Goal: Task Accomplishment & Management: Use online tool/utility

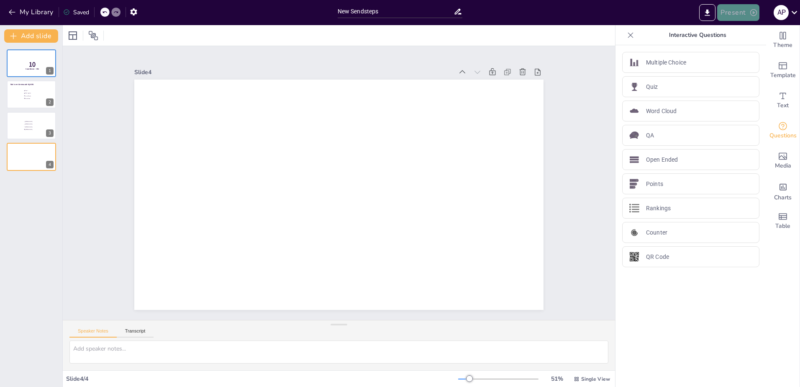
click at [742, 14] on button "Present" at bounding box center [738, 12] width 42 height 17
click at [743, 30] on li "Preview presentation" at bounding box center [751, 30] width 66 height 13
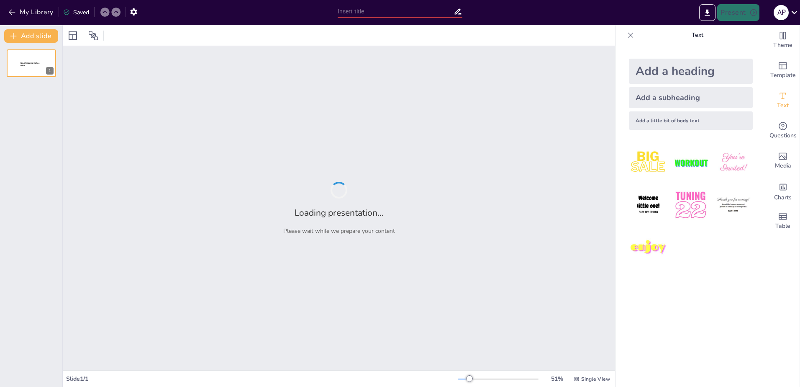
type input "New Sendsteps"
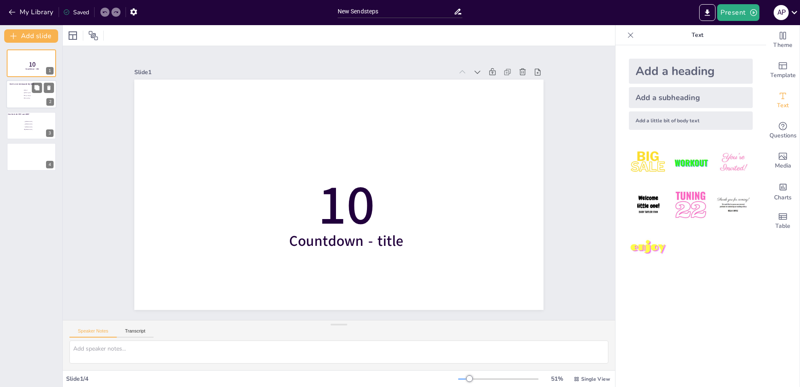
click at [24, 90] on input "checkbox" at bounding box center [24, 90] width 0 height 0
checkbox input "true"
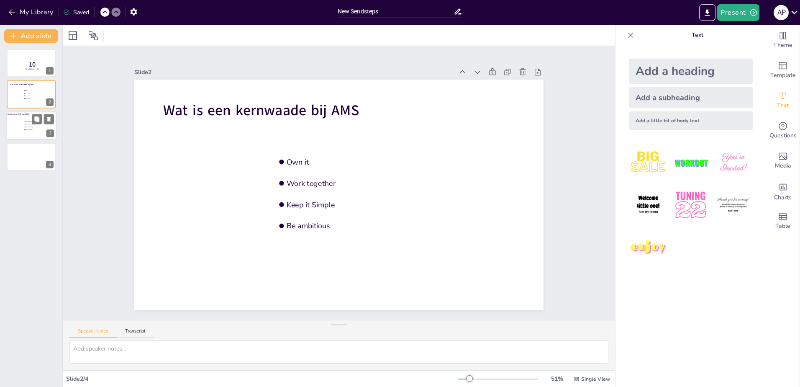
click at [20, 115] on span "Hoe heet de CEO van AMS?" at bounding box center [19, 114] width 22 height 3
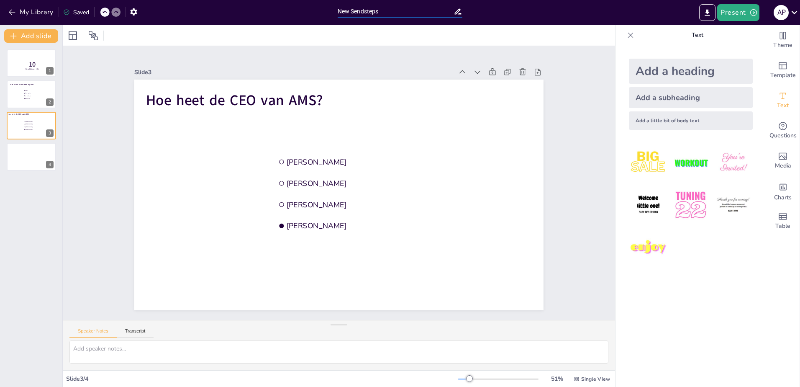
click at [363, 10] on input "New Sendsteps" at bounding box center [396, 11] width 116 height 12
drag, startPoint x: 381, startPoint y: 11, endPoint x: 302, endPoint y: 7, distance: 78.8
click at [302, 7] on div "My Library Saved New Sendsteps Present A P" at bounding box center [400, 12] width 800 height 25
type input "FutureNow"
click at [738, 14] on button "Present" at bounding box center [738, 12] width 42 height 17
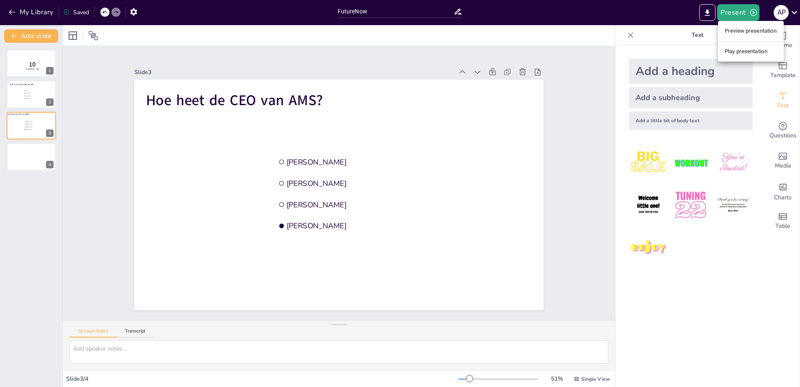
click at [745, 28] on li "Preview presentation" at bounding box center [751, 30] width 66 height 13
